Goal: Information Seeking & Learning: Learn about a topic

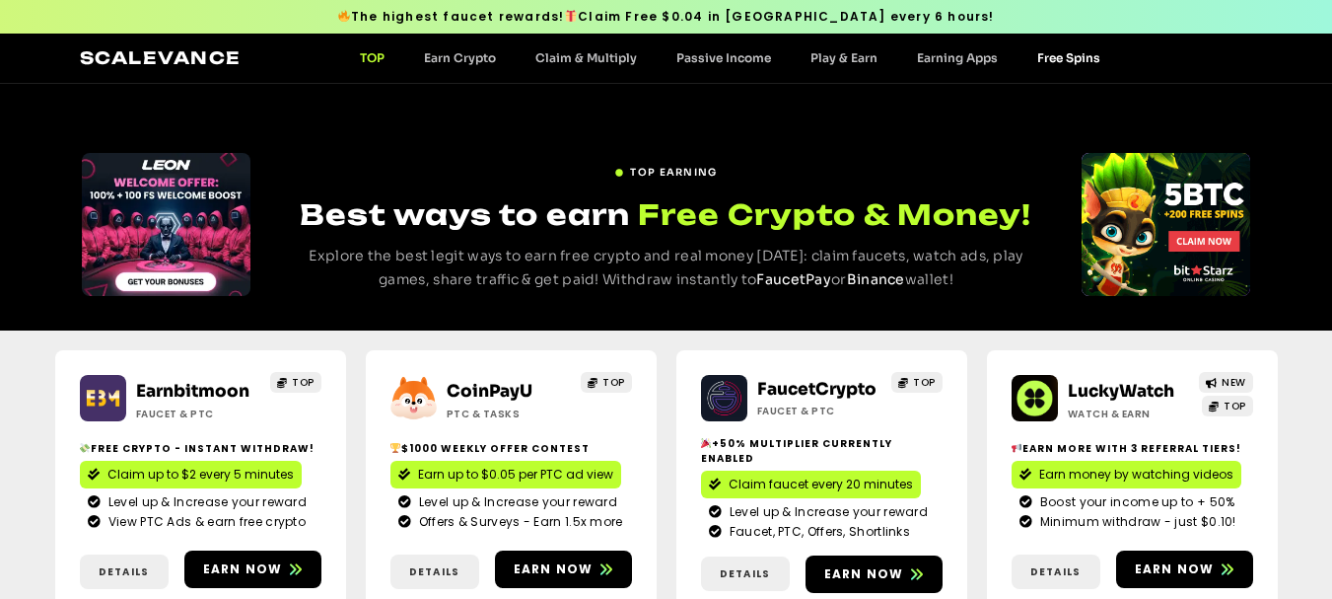
click at [1067, 57] on link "Free Spins" at bounding box center [1069, 57] width 103 height 15
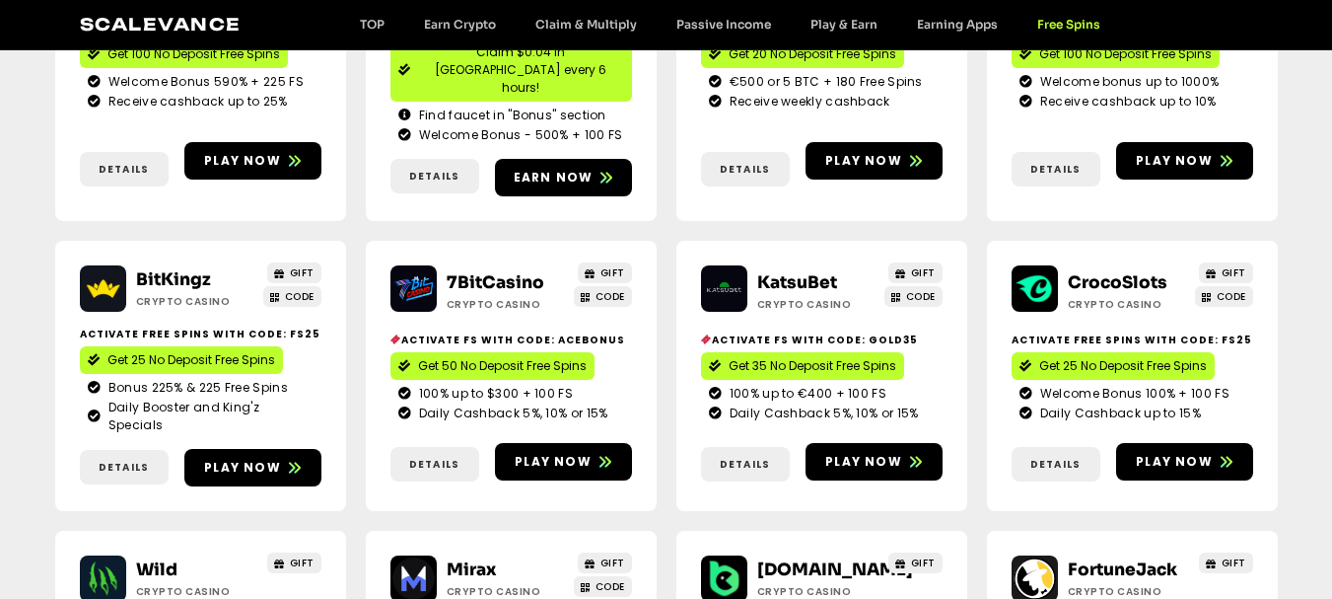
scroll to position [592, 0]
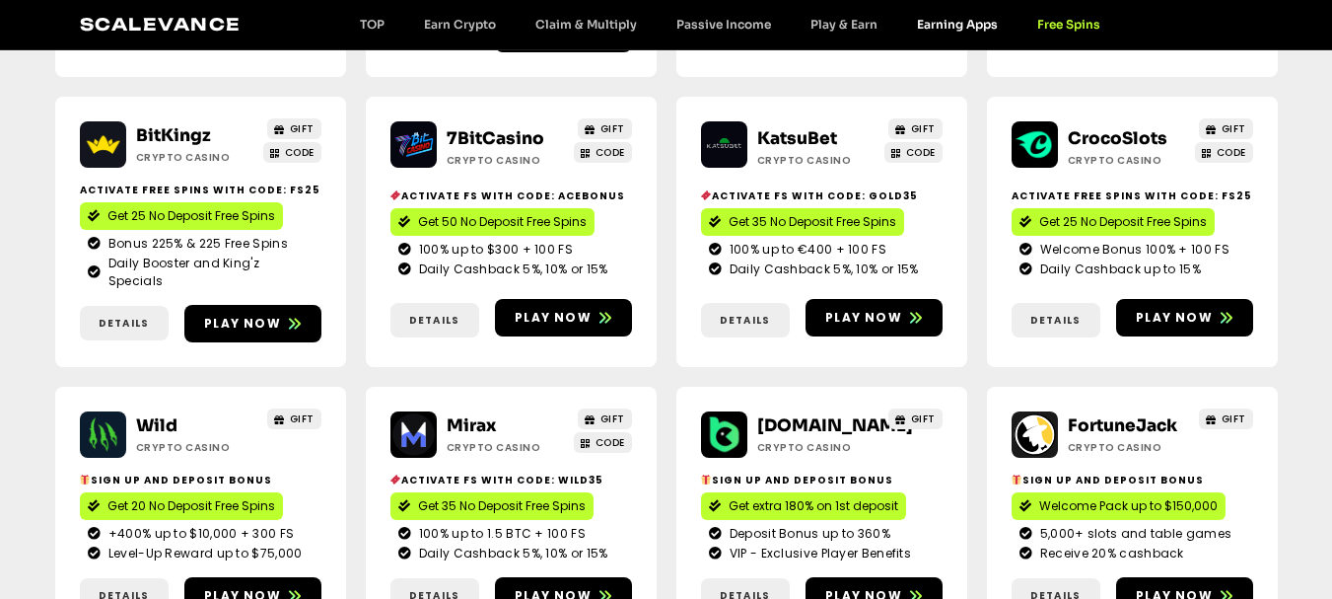
click at [943, 22] on link "Earning Apps" at bounding box center [958, 24] width 120 height 15
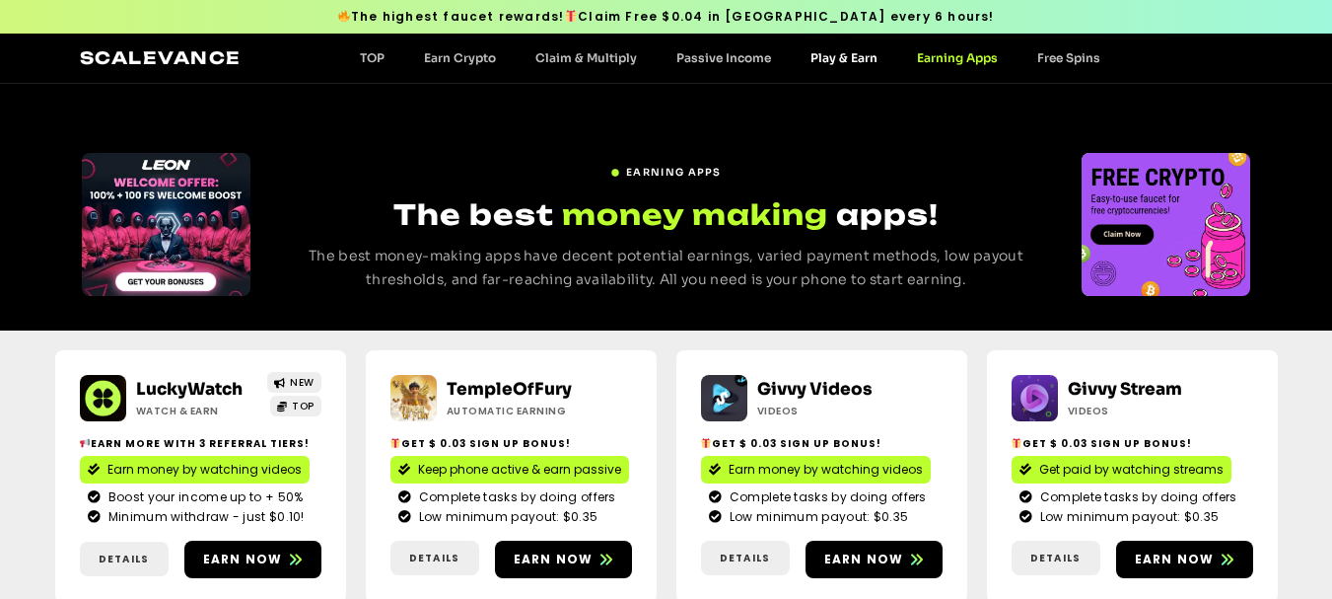
click at [827, 64] on link "Play & Earn" at bounding box center [844, 57] width 107 height 15
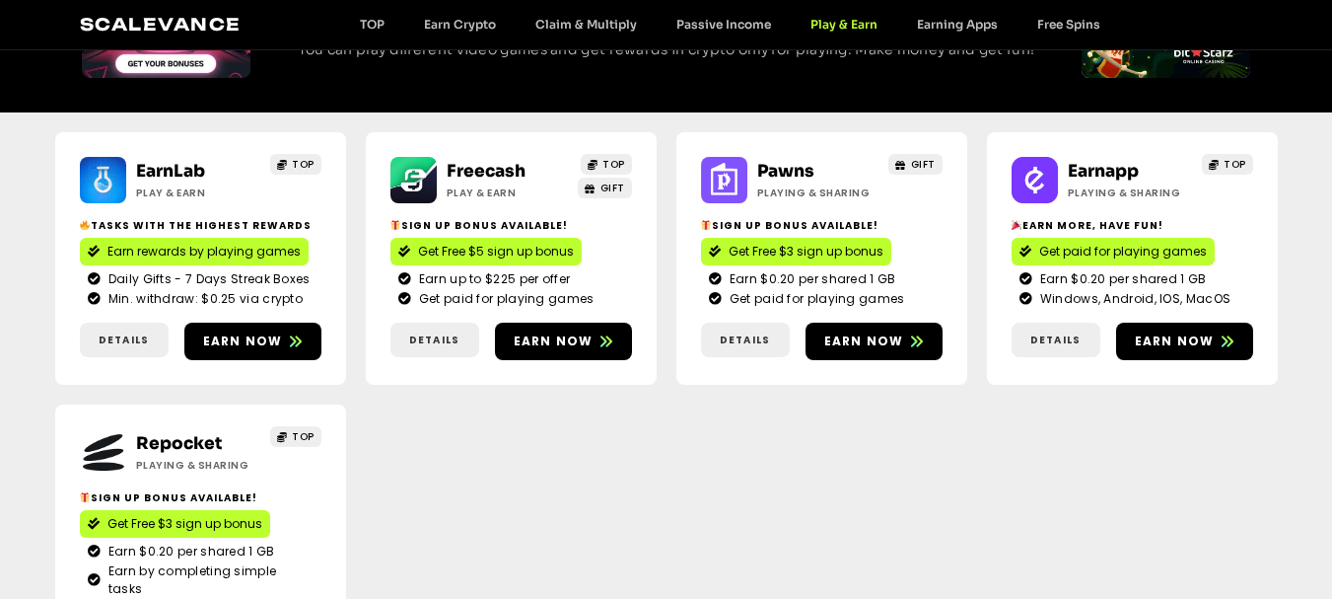
scroll to position [99, 0]
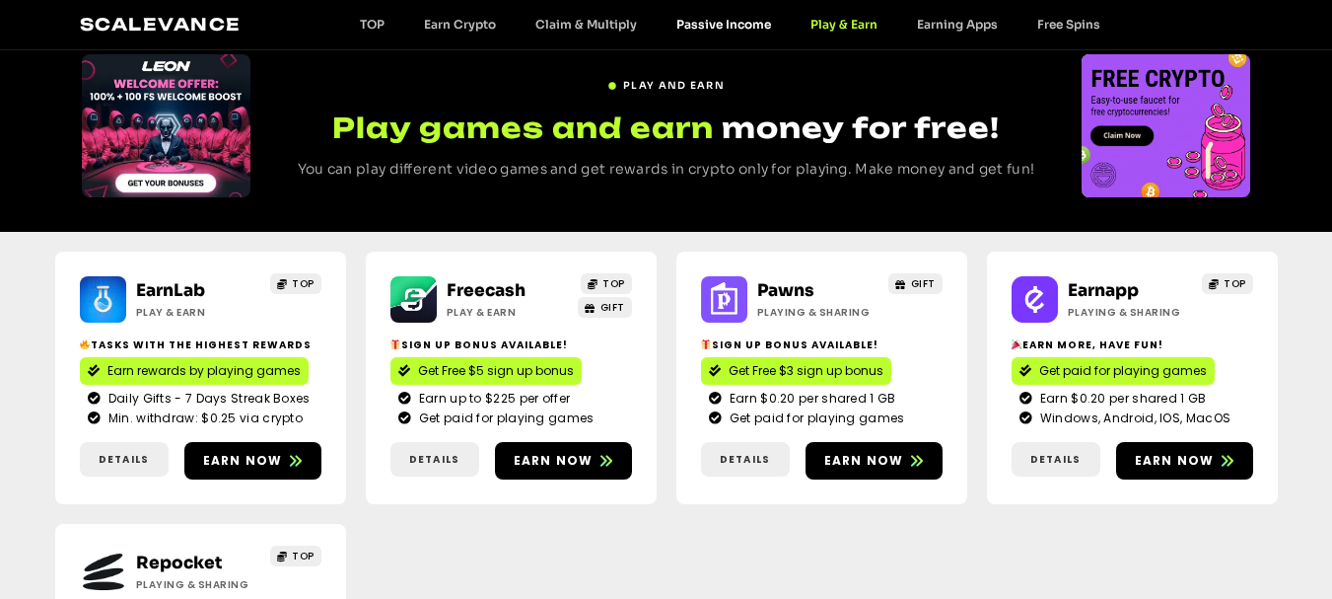
click at [751, 24] on link "Passive Income" at bounding box center [724, 24] width 134 height 15
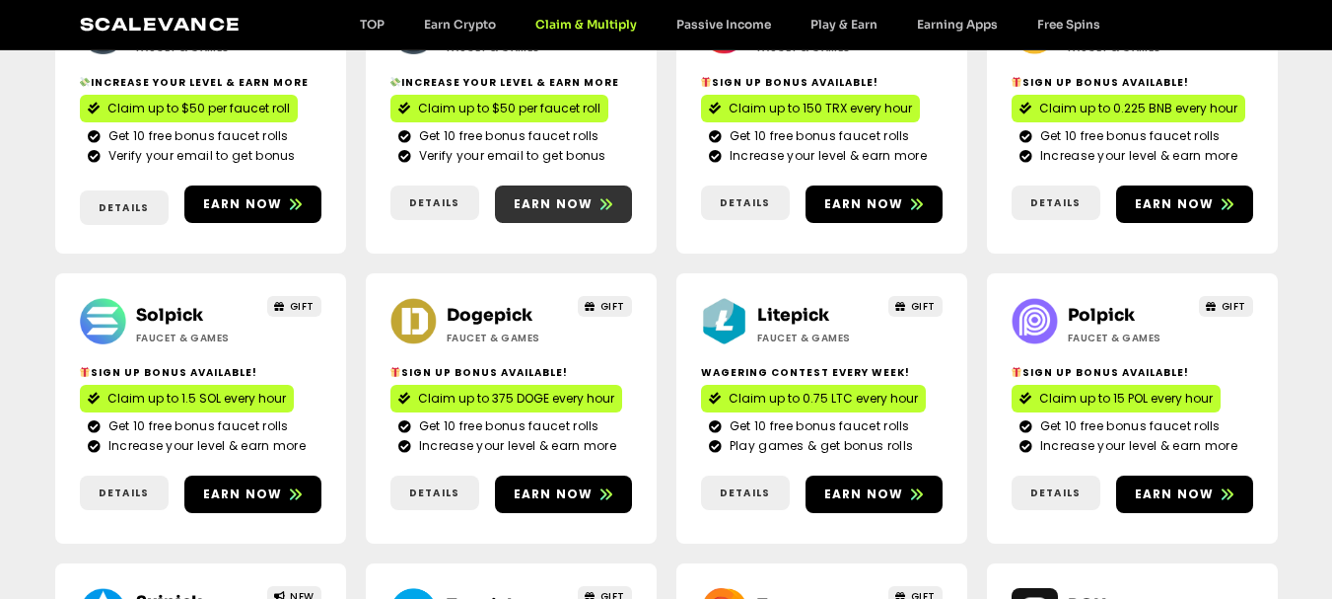
scroll to position [395, 0]
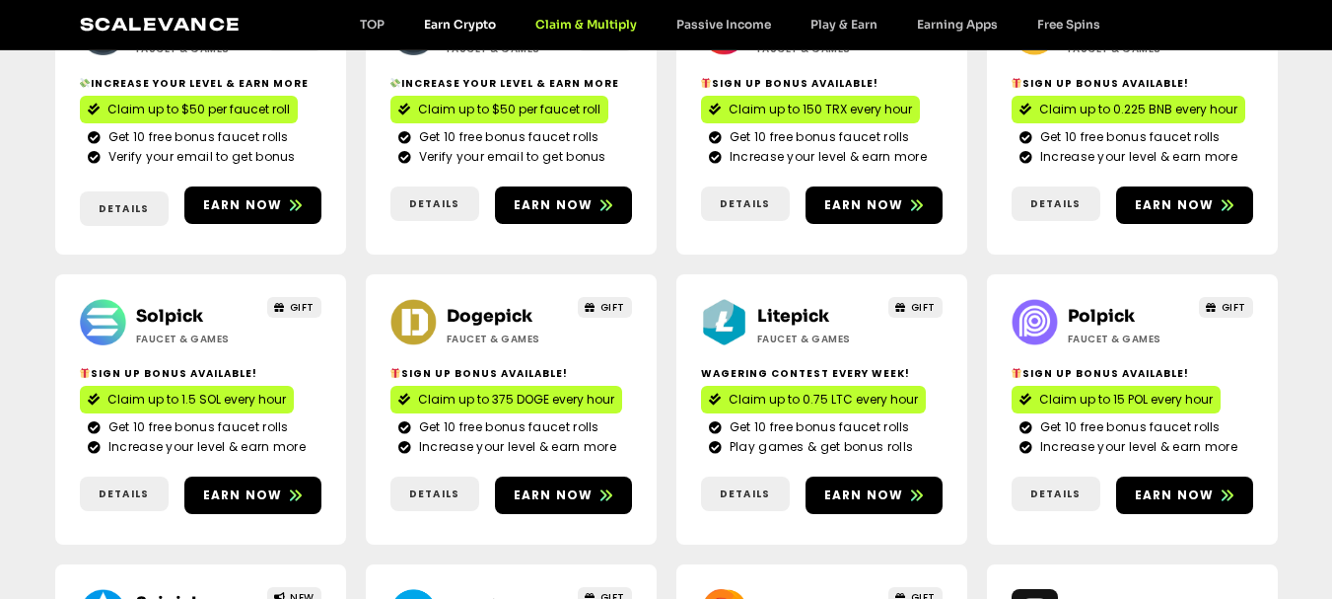
click at [484, 23] on link "Earn Crypto" at bounding box center [459, 24] width 111 height 15
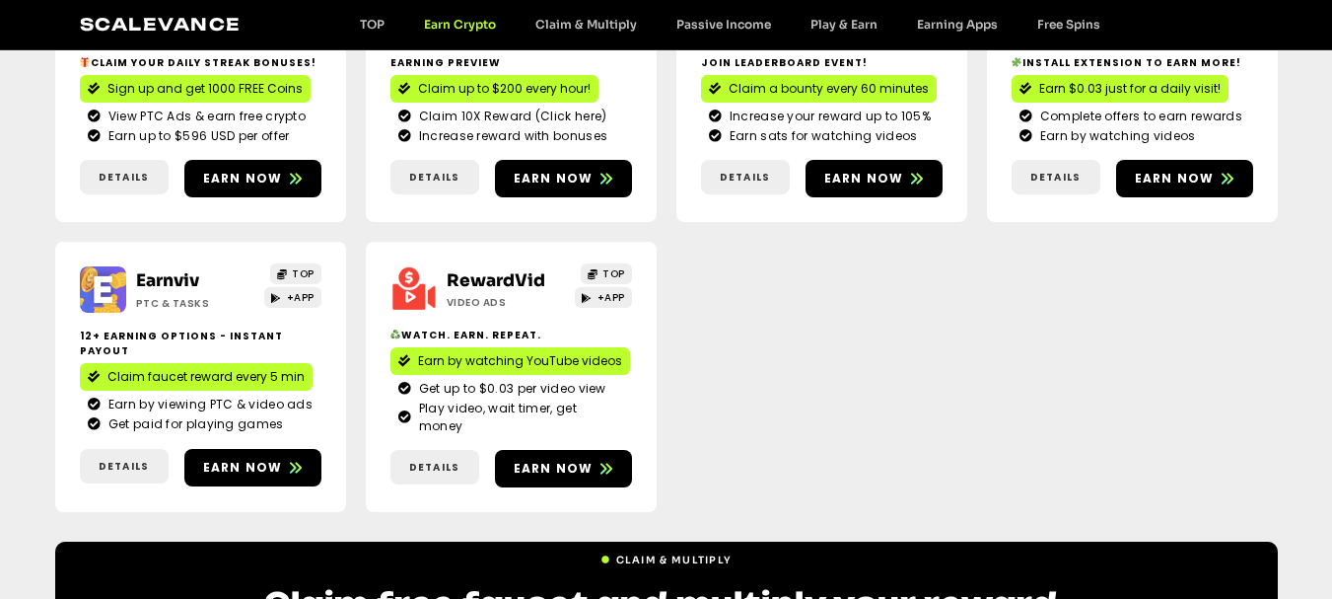
scroll to position [690, 0]
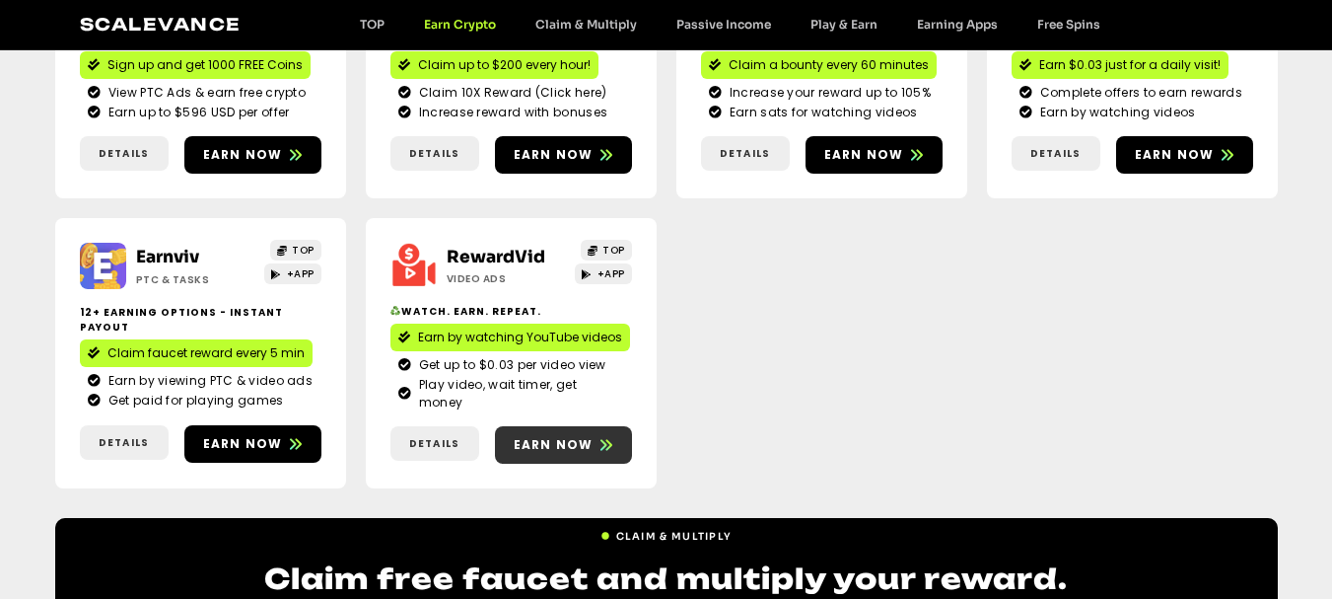
click at [554, 438] on link "Earn now" at bounding box center [563, 444] width 137 height 37
